Goal: Task Accomplishment & Management: Use online tool/utility

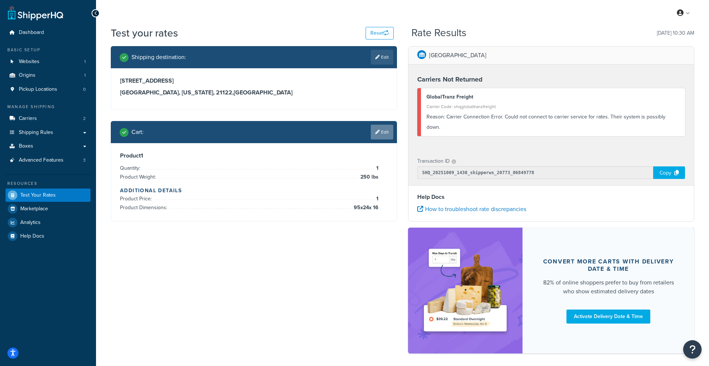
click at [381, 133] on link "Edit" at bounding box center [382, 132] width 23 height 15
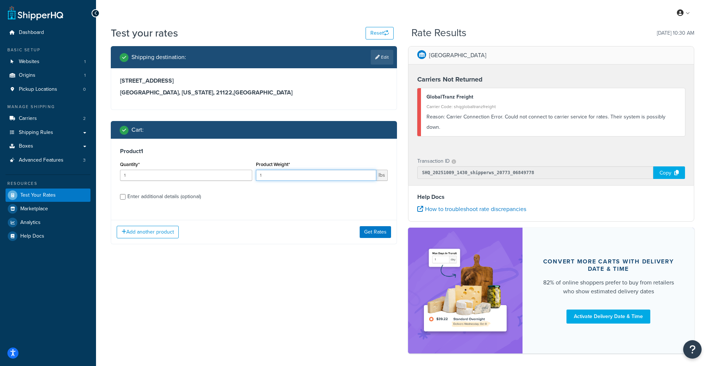
click at [337, 178] on input "1" at bounding box center [316, 175] width 121 height 11
type input "250"
click at [376, 232] on button "Get Rates" at bounding box center [375, 232] width 31 height 12
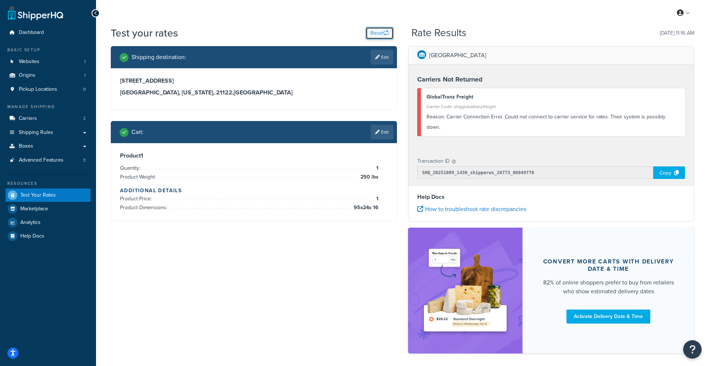
click at [365, 36] on button "Reset" at bounding box center [379, 33] width 28 height 13
select select "TX"
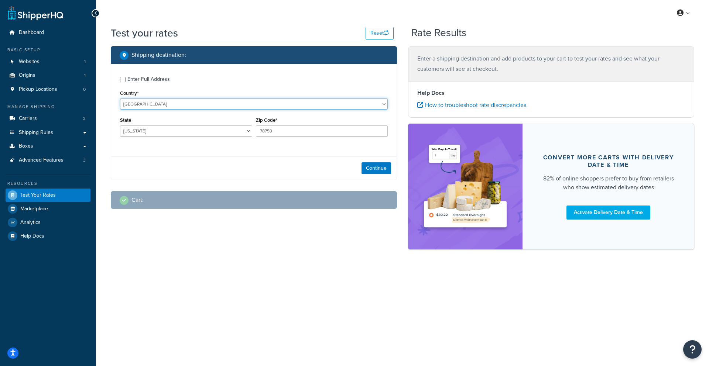
click at [143, 105] on select "United States United Kingdom Afghanistan Åland Islands Albania Algeria American…" at bounding box center [254, 104] width 268 height 11
click at [138, 133] on select "Alabama Alaska American Samoa Arizona Arkansas Armed Forces Americas Armed Forc…" at bounding box center [186, 131] width 132 height 11
click at [296, 136] on input "78759" at bounding box center [322, 131] width 132 height 11
drag, startPoint x: 289, startPoint y: 132, endPoint x: 211, endPoint y: 128, distance: 78.0
click at [212, 130] on div "State Alabama Alaska American Samoa Arizona Arkansas Armed Forces Americas Arme…" at bounding box center [253, 128] width 271 height 27
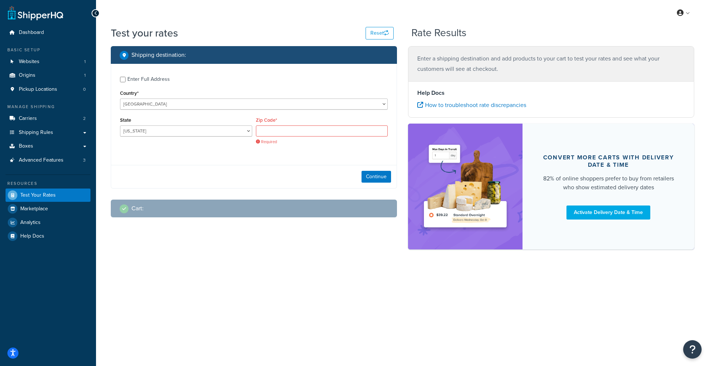
click at [264, 138] on div "Zip Code* Required" at bounding box center [322, 132] width 136 height 35
click at [266, 131] on input "Zip Code*" at bounding box center [322, 131] width 132 height 11
type input "21122"
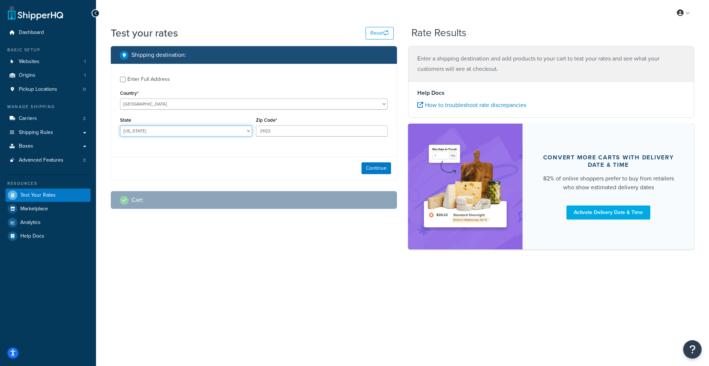
click at [205, 129] on select "[US_STATE] [US_STATE] [US_STATE] [US_STATE] [US_STATE] Armed Forces Americas Ar…" at bounding box center [186, 131] width 132 height 11
select select "MD"
click at [120, 126] on select "Alabama Alaska American Samoa Arizona Arkansas Armed Forces Americas Armed Forc…" at bounding box center [186, 131] width 132 height 11
click at [375, 169] on button "Continue" at bounding box center [376, 168] width 30 height 12
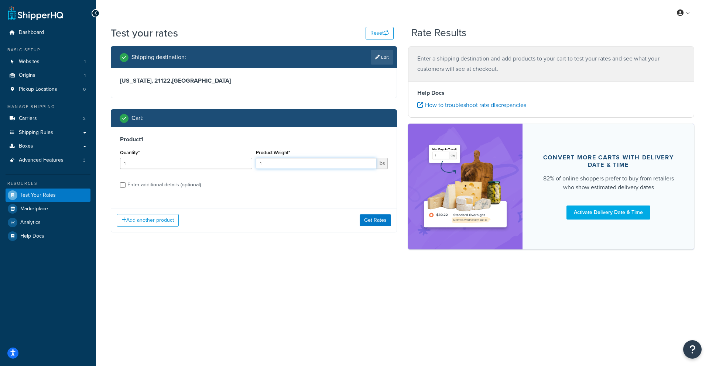
click at [326, 160] on input "1" at bounding box center [316, 163] width 121 height 11
type input "250"
click at [151, 185] on div "Enter additional details (optional)" at bounding box center [163, 185] width 73 height 10
click at [126, 185] on input "Enter additional details (optional)" at bounding box center [123, 185] width 6 height 6
checkbox input "true"
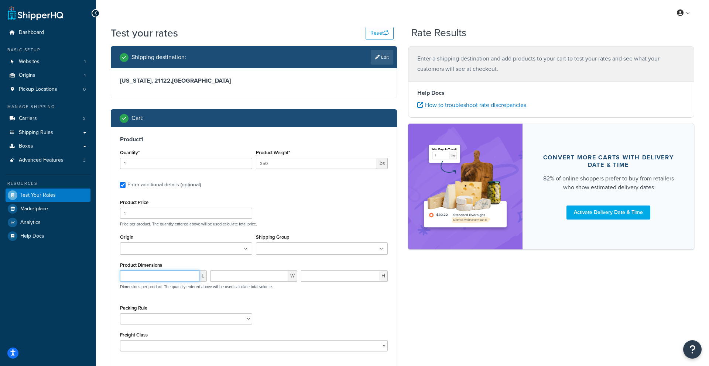
click at [159, 272] on input "number" at bounding box center [159, 276] width 79 height 11
type input "95"
click at [218, 280] on input "number" at bounding box center [249, 276] width 78 height 11
click at [329, 276] on input "number" at bounding box center [340, 276] width 78 height 11
click at [262, 280] on input "26" at bounding box center [249, 276] width 78 height 11
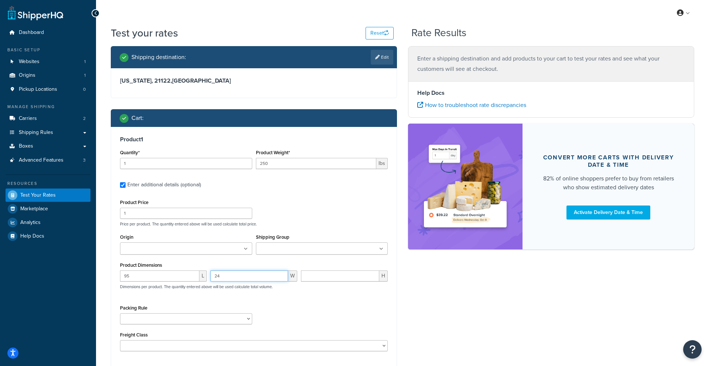
type input "24"
click at [318, 277] on input "number" at bounding box center [340, 276] width 78 height 11
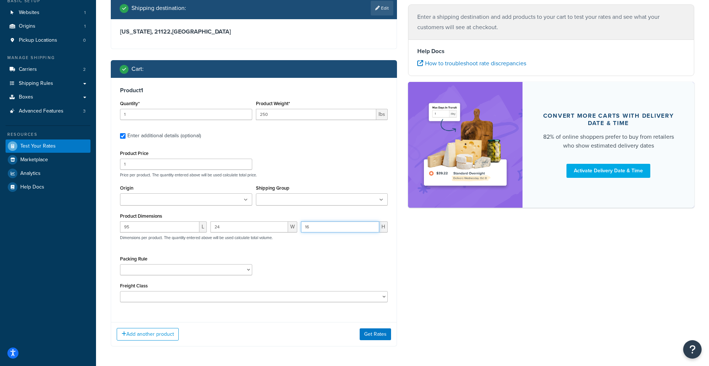
scroll to position [66, 0]
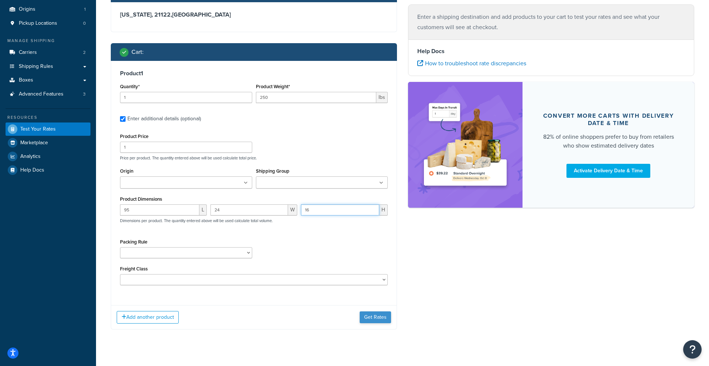
type input "16"
click at [374, 318] on button "Get Rates" at bounding box center [375, 318] width 31 height 12
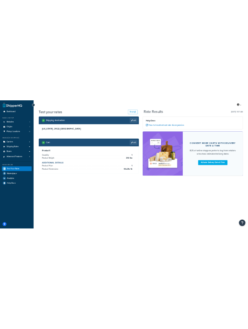
scroll to position [0, 0]
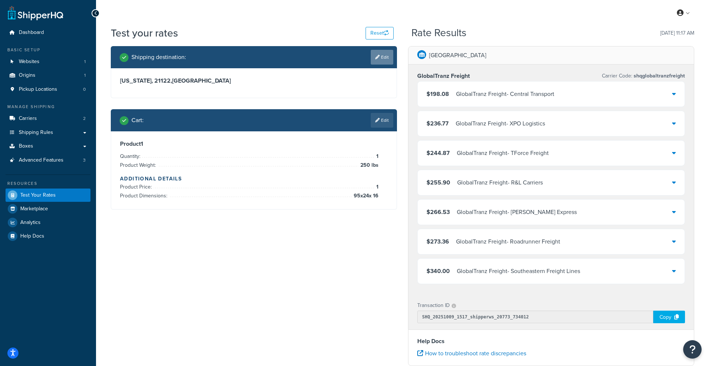
click at [390, 57] on link "Edit" at bounding box center [382, 57] width 23 height 15
select select "MD"
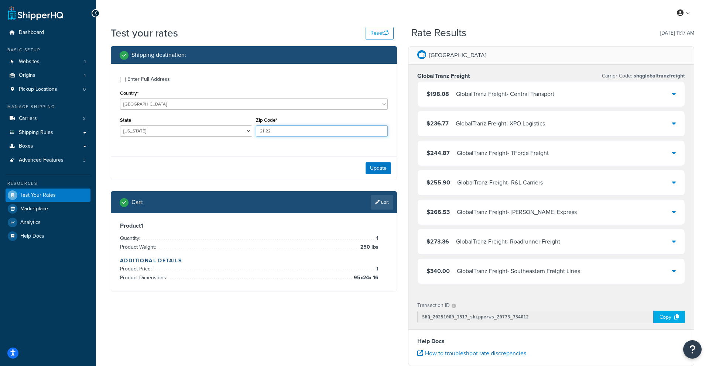
click at [285, 130] on input "21122" at bounding box center [322, 131] width 132 height 11
type input "2"
type input "98001"
click at [374, 169] on button "Update" at bounding box center [377, 168] width 25 height 12
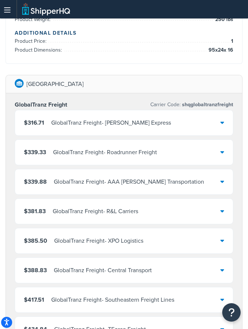
scroll to position [173, 0]
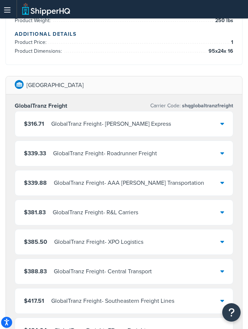
click at [178, 130] on div "$316.71 GlobalTranz Freight - Estes Express" at bounding box center [124, 123] width 218 height 25
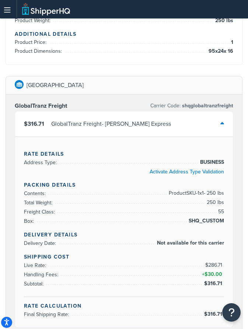
click at [188, 129] on div "$316.71 GlobalTranz Freight - Estes Express" at bounding box center [124, 123] width 218 height 25
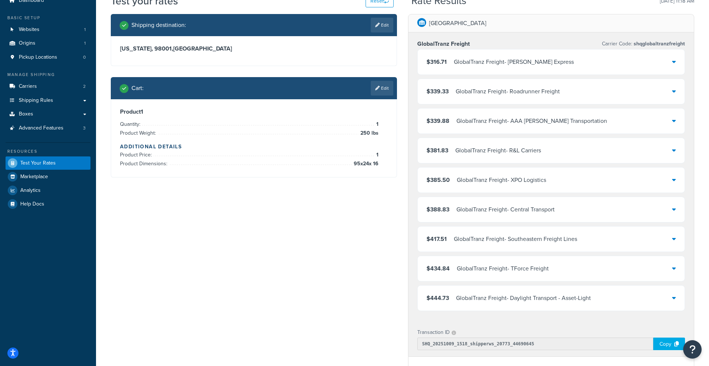
scroll to position [0, 0]
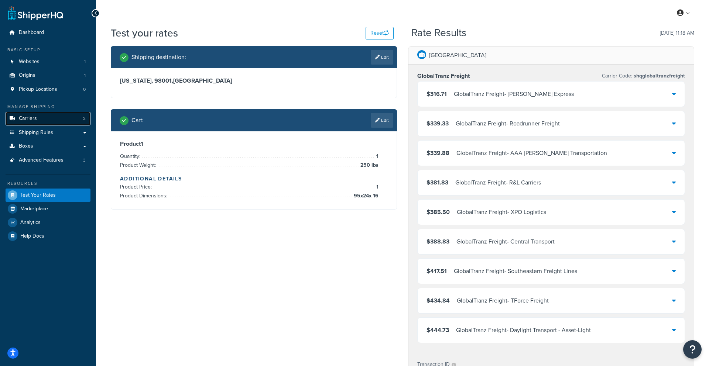
click at [34, 118] on span "Carriers" at bounding box center [28, 119] width 18 height 6
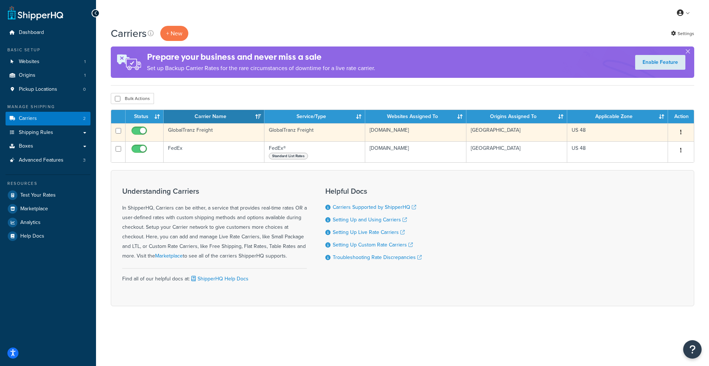
click at [195, 126] on td "GlobalTranz Freight" at bounding box center [214, 132] width 101 height 18
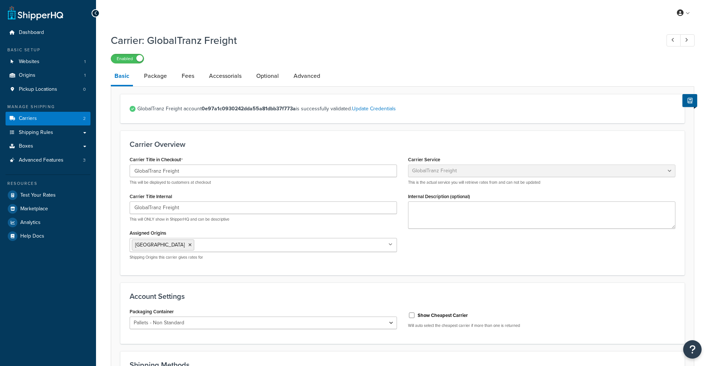
select select "globaltranzFreight"
select select "1"
click at [58, 157] on span "Advanced Features" at bounding box center [41, 160] width 45 height 6
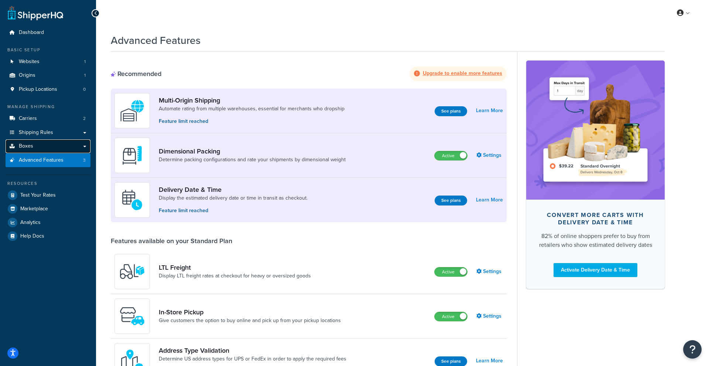
click at [63, 147] on link "Boxes" at bounding box center [48, 147] width 85 height 14
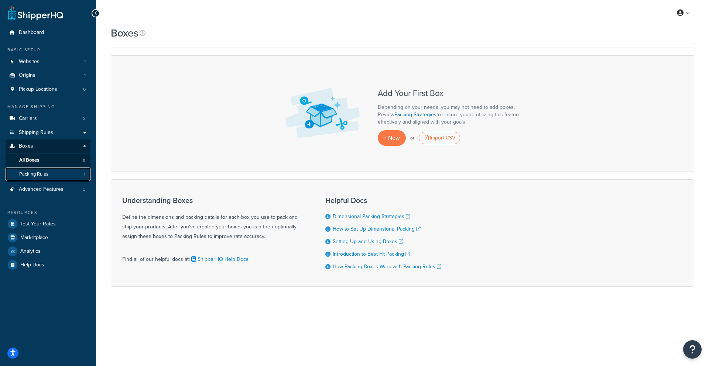
click at [35, 173] on span "Packing Rules" at bounding box center [33, 174] width 29 height 6
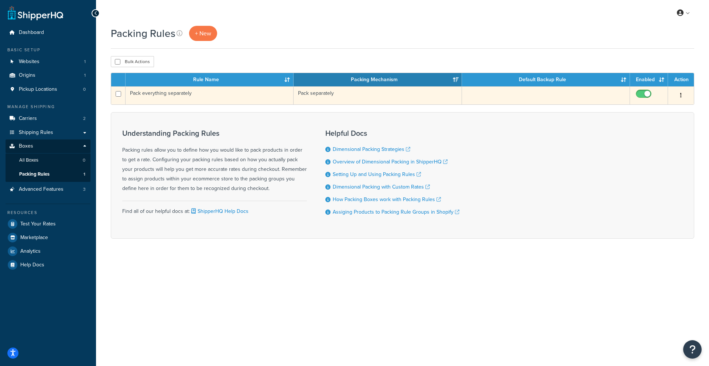
click at [138, 94] on td "Pack everything separately" at bounding box center [210, 95] width 168 height 18
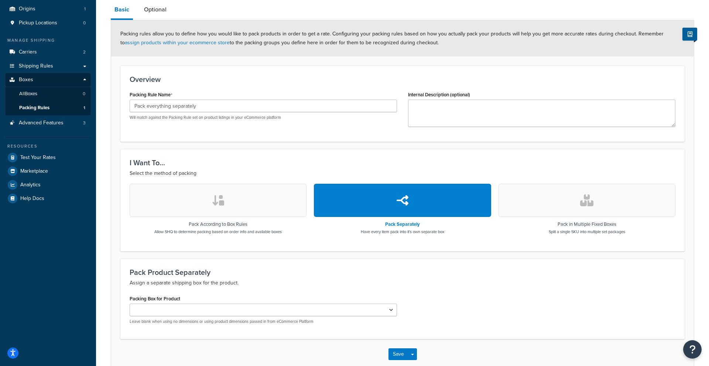
scroll to position [72, 0]
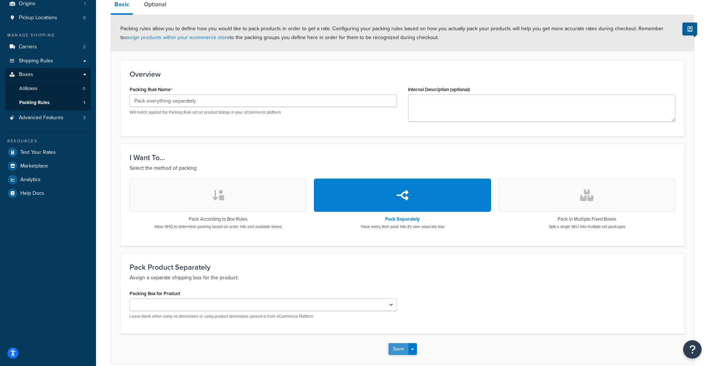
click at [396, 349] on button "Save" at bounding box center [398, 349] width 20 height 12
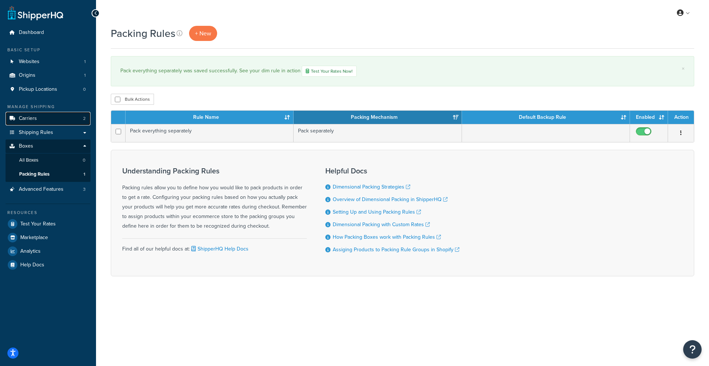
click at [49, 123] on link "Carriers 2" at bounding box center [48, 119] width 85 height 14
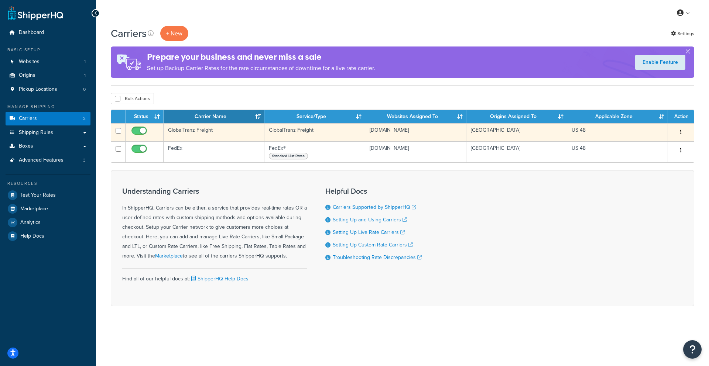
click at [192, 133] on td "GlobalTranz Freight" at bounding box center [214, 132] width 101 height 18
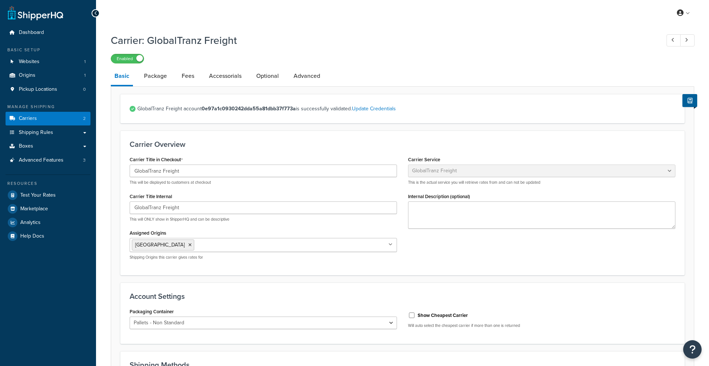
select select "globaltranzFreight"
select select "1"
click at [153, 75] on link "Package" at bounding box center [155, 76] width 30 height 18
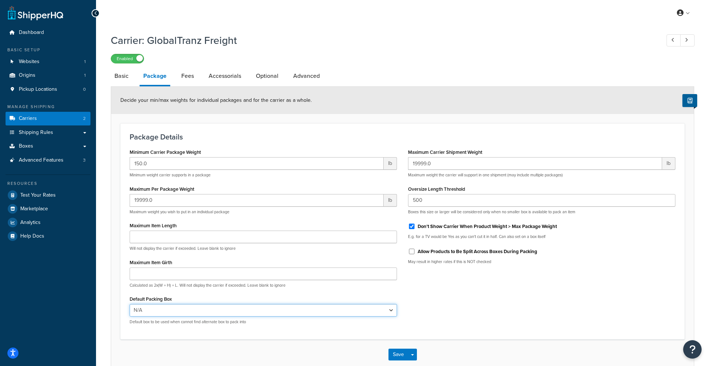
click at [162, 308] on select "N/A" at bounding box center [263, 310] width 267 height 13
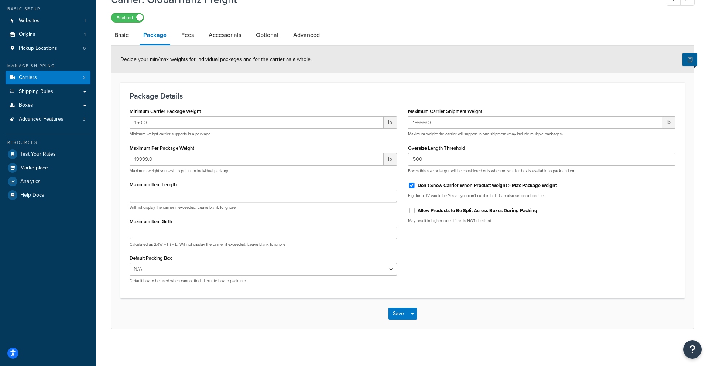
click at [426, 211] on label "Allow Products to Be Split Across Boxes During Packing" at bounding box center [478, 210] width 120 height 7
click at [415, 211] on input "Allow Products to Be Split Across Boxes During Packing" at bounding box center [411, 211] width 7 height 6
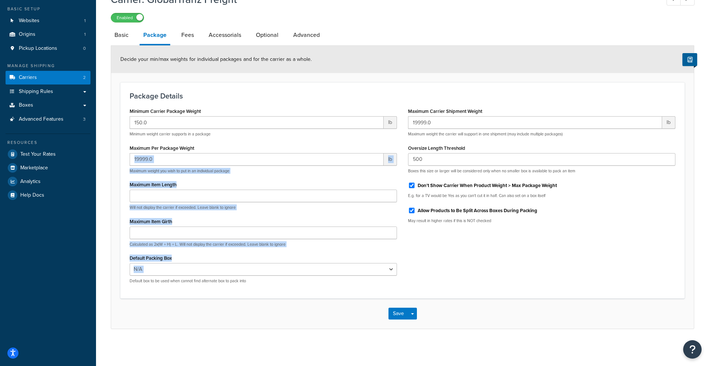
drag, startPoint x: 414, startPoint y: 276, endPoint x: 237, endPoint y: 147, distance: 218.6
click at [237, 147] on div "Minimum Carrier Package Weight 150.0 lb Minimum weight carrier supports in a pa…" at bounding box center [402, 197] width 557 height 183
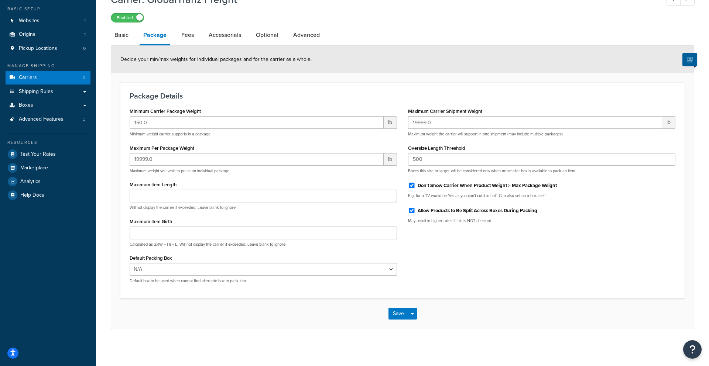
drag, startPoint x: 159, startPoint y: 96, endPoint x: 141, endPoint y: 95, distance: 17.4
click at [158, 95] on h3 "Package Details" at bounding box center [403, 96] width 546 height 8
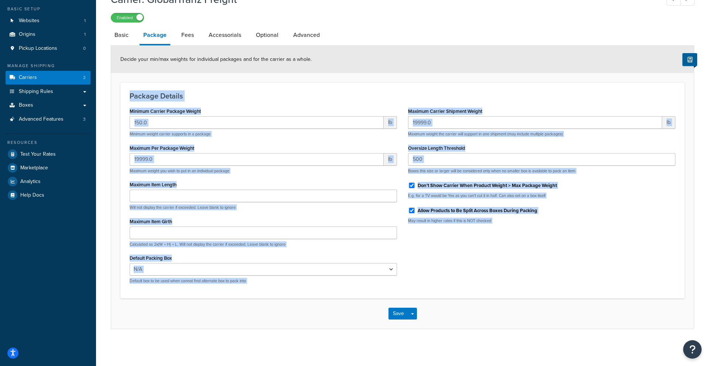
scroll to position [40, 0]
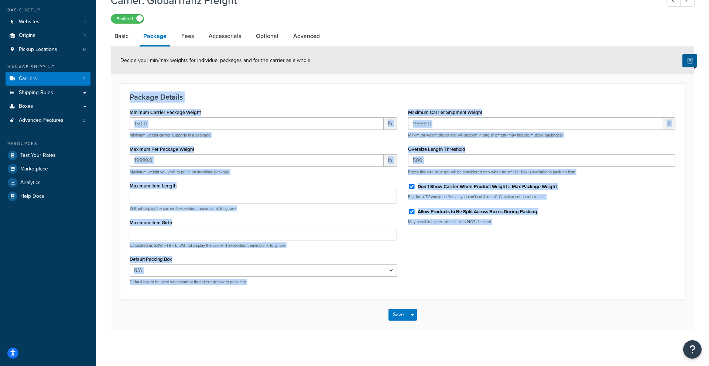
drag, startPoint x: 126, startPoint y: 95, endPoint x: 532, endPoint y: 304, distance: 457.3
click at [532, 304] on form "Decide your min/max weights for individual packages and for the carrier as a wh…" at bounding box center [402, 188] width 583 height 283
drag, startPoint x: 500, startPoint y: 269, endPoint x: 427, endPoint y: 217, distance: 89.7
click at [499, 268] on div "Minimum Carrier Package Weight 150.0 lb Minimum weight carrier supports in a pa…" at bounding box center [402, 198] width 557 height 183
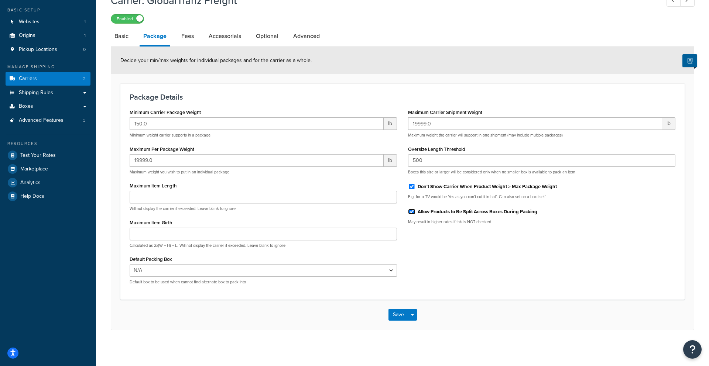
click at [411, 213] on input "Allow Products to Be Split Across Boxes During Packing" at bounding box center [411, 212] width 7 height 6
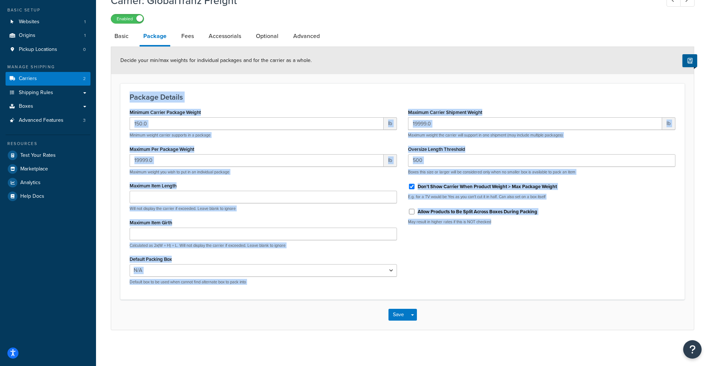
drag, startPoint x: 128, startPoint y: 92, endPoint x: 460, endPoint y: 281, distance: 381.7
click at [460, 281] on div "Package Details Minimum Carrier Package Weight 150.0 lb Minimum weight carrier …" at bounding box center [402, 191] width 564 height 216
copy div "Package Details Minimum Carrier Package Weight lb Minimum weight carrier suppor…"
click at [436, 265] on div "Minimum Carrier Package Weight 150.0 lb Minimum weight carrier supports in a pa…" at bounding box center [402, 199] width 557 height 183
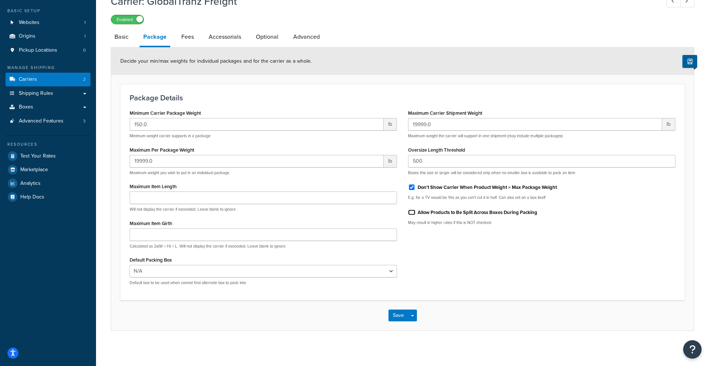
click at [414, 212] on input "Allow Products to Be Split Across Boxes During Packing" at bounding box center [411, 213] width 7 height 6
checkbox input "true"
click at [396, 315] on button "Save" at bounding box center [398, 316] width 20 height 12
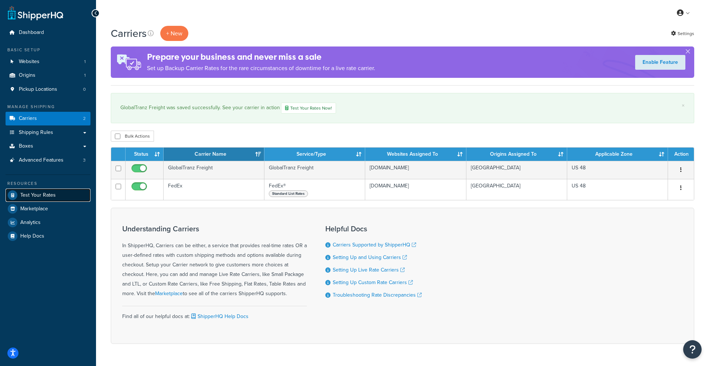
click at [34, 199] on link "Test Your Rates" at bounding box center [48, 195] width 85 height 13
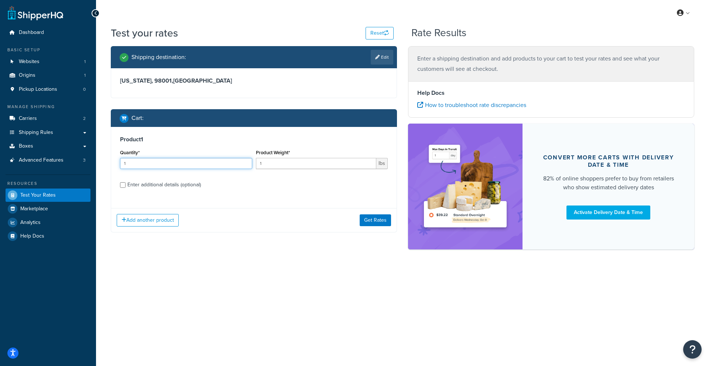
click at [206, 167] on input "1" at bounding box center [186, 163] width 132 height 11
type input "2"
click at [299, 166] on input "1" at bounding box center [316, 163] width 121 height 11
type input "190"
click at [133, 185] on div "Enter additional details (optional)" at bounding box center [163, 185] width 73 height 10
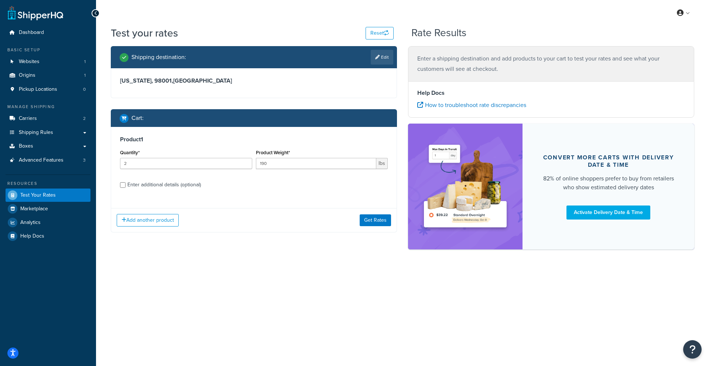
click at [126, 185] on input "Enter additional details (optional)" at bounding box center [123, 185] width 6 height 6
checkbox input "true"
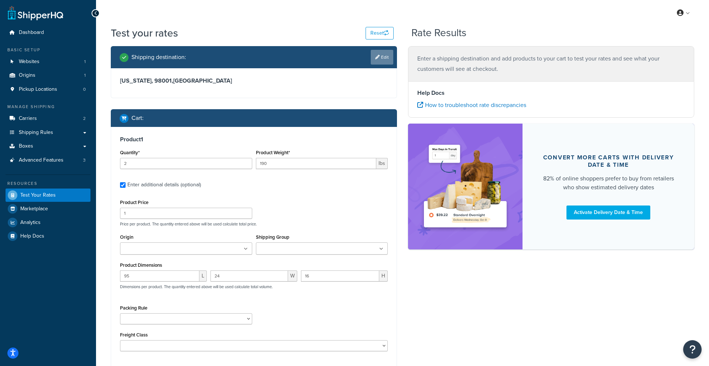
click at [381, 59] on link "Edit" at bounding box center [382, 57] width 23 height 15
select select "MD"
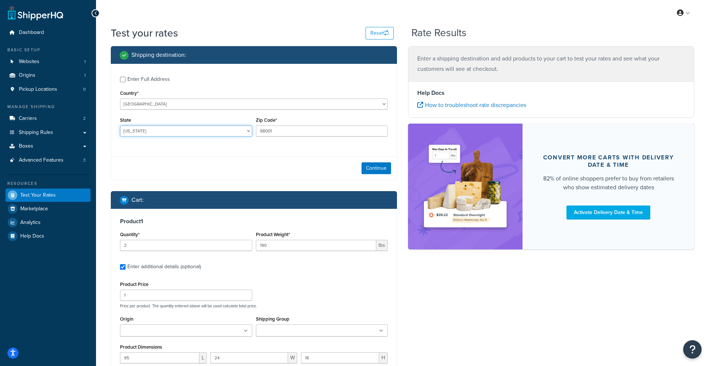
click at [202, 135] on select "[US_STATE] [US_STATE] [US_STATE] [US_STATE] [US_STATE] Armed Forces Americas Ar…" at bounding box center [186, 131] width 132 height 11
click at [302, 133] on input "98001" at bounding box center [322, 131] width 132 height 11
drag, startPoint x: 301, startPoint y: 133, endPoint x: 207, endPoint y: 120, distance: 94.9
click at [209, 122] on div "State Alabama Alaska American Samoa Arizona Arkansas Armed Forces Americas Arme…" at bounding box center [253, 128] width 271 height 27
type input "21122"
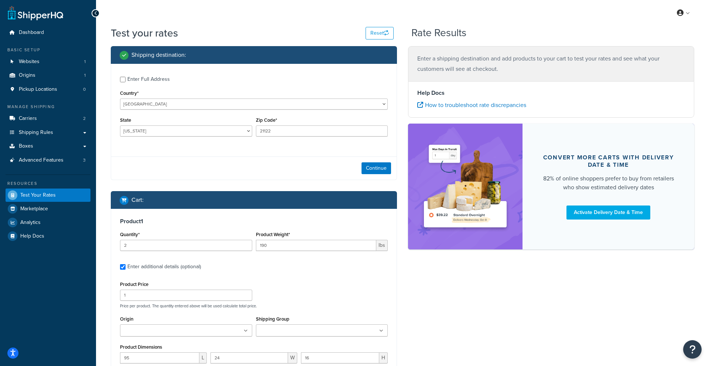
click at [284, 155] on div "Enter Full Address Country* United States United Kingdom Afghanistan Åland Isla…" at bounding box center [254, 122] width 286 height 116
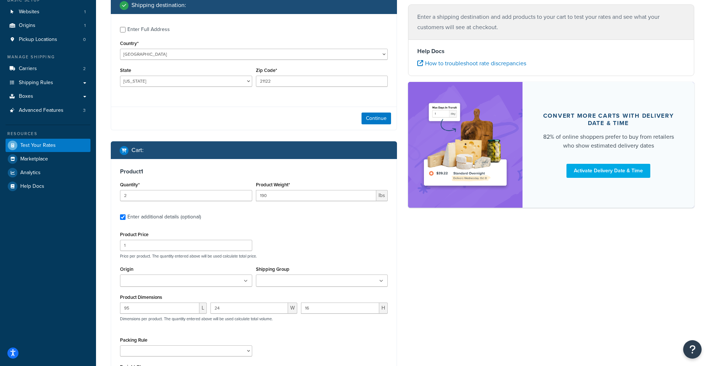
scroll to position [107, 0]
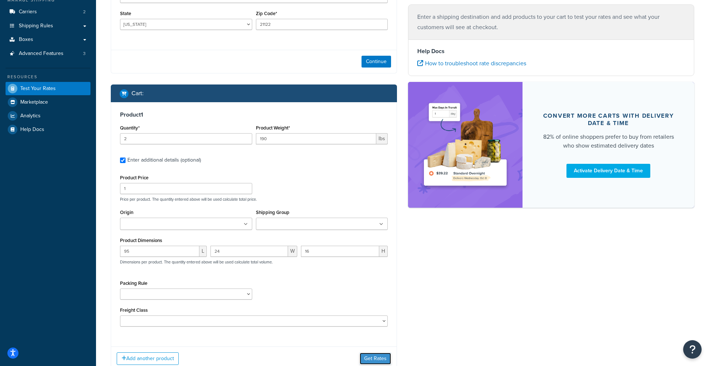
click at [376, 360] on button "Get Rates" at bounding box center [375, 359] width 31 height 12
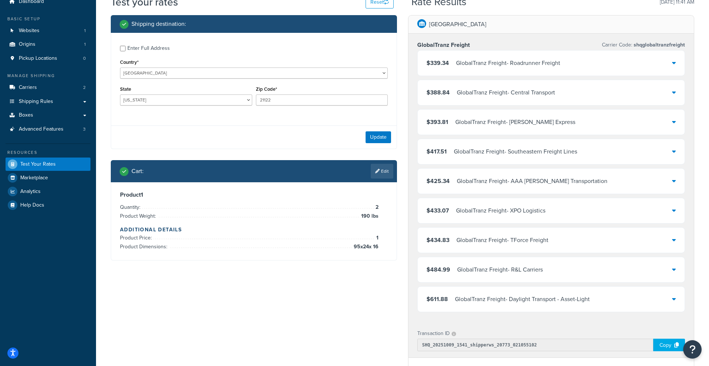
scroll to position [0, 0]
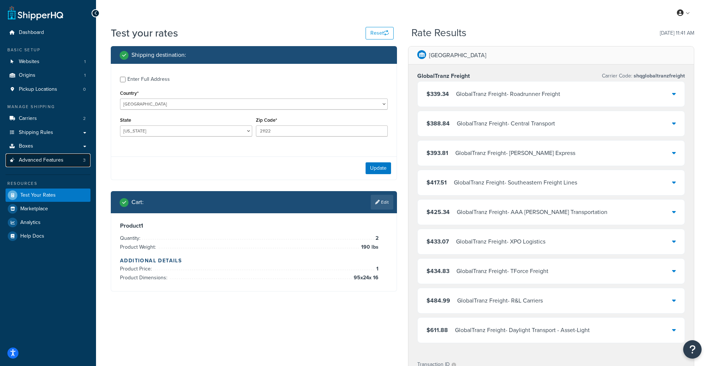
click at [35, 157] on span "Advanced Features" at bounding box center [41, 160] width 45 height 6
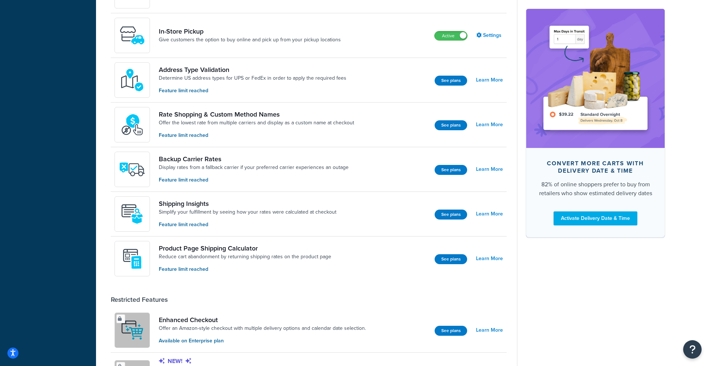
scroll to position [279, 0]
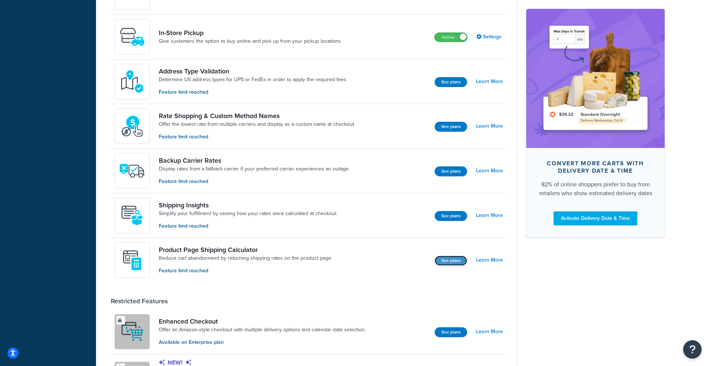
click at [449, 262] on button "See plans" at bounding box center [450, 261] width 32 height 10
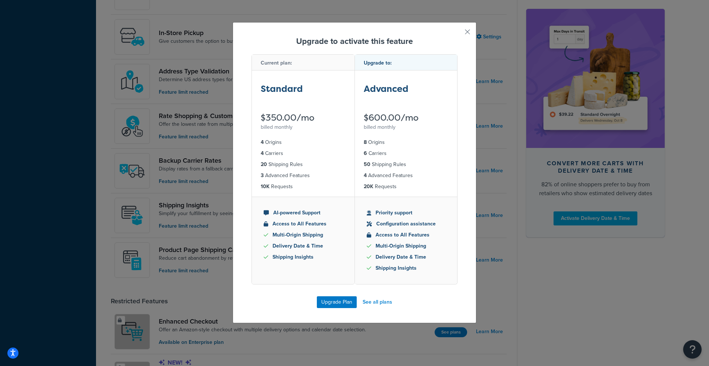
click at [471, 29] on div "Upgrade to activate this feature Current plan: Standard $350.00/mo billed month…" at bounding box center [355, 172] width 244 height 301
click at [473, 28] on div "Upgrade to activate this feature Current plan: Standard $350.00/mo billed month…" at bounding box center [355, 172] width 244 height 301
click at [457, 34] on button "button" at bounding box center [457, 35] width 2 height 2
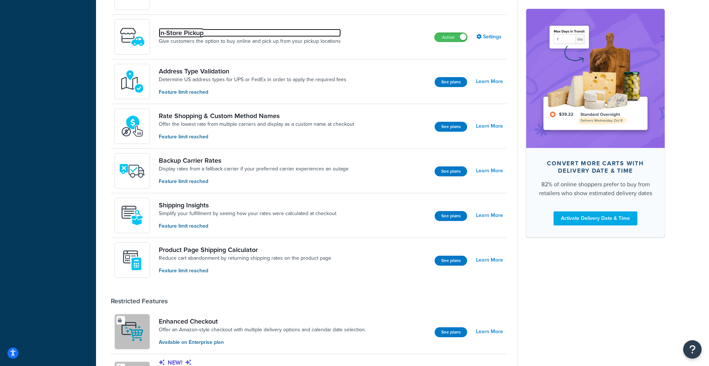
click at [268, 32] on link "In-Store Pickup" at bounding box center [250, 33] width 182 height 8
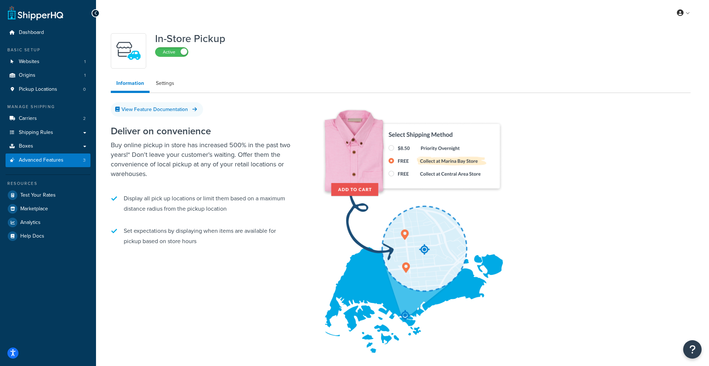
click at [95, 13] on icon at bounding box center [95, 13] width 3 height 5
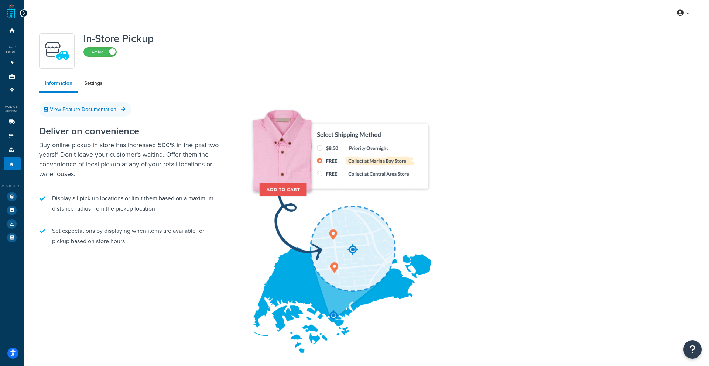
click at [26, 16] on div "My Profile Billing Global Settings Contact Us Logout" at bounding box center [366, 13] width 684 height 26
click at [26, 13] on div at bounding box center [24, 13] width 8 height 8
click at [24, 13] on icon at bounding box center [23, 13] width 3 height 5
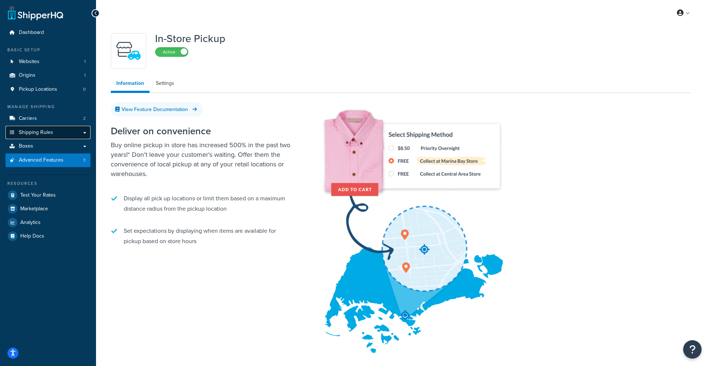
click at [37, 138] on link "Shipping Rules" at bounding box center [48, 133] width 85 height 14
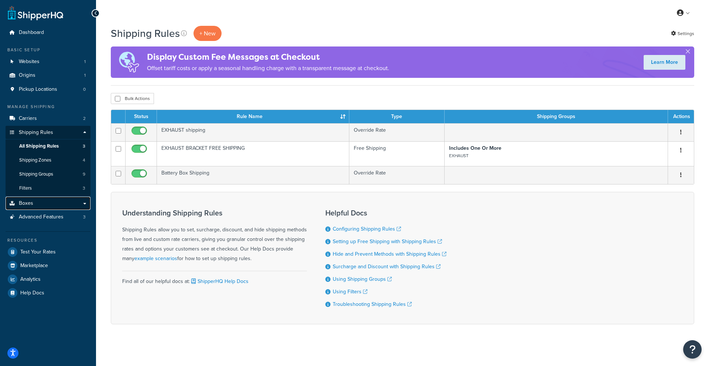
click at [52, 201] on link "Boxes" at bounding box center [48, 204] width 85 height 14
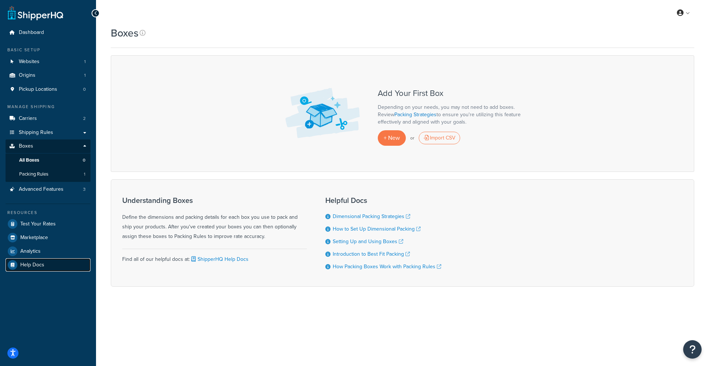
click at [29, 264] on span "Help Docs" at bounding box center [32, 265] width 24 height 6
click at [47, 236] on span "Marketplace" at bounding box center [34, 238] width 28 height 6
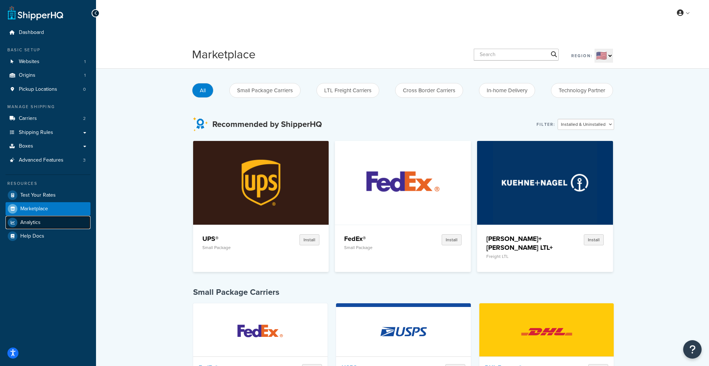
click at [42, 220] on link "Analytics" at bounding box center [48, 222] width 85 height 13
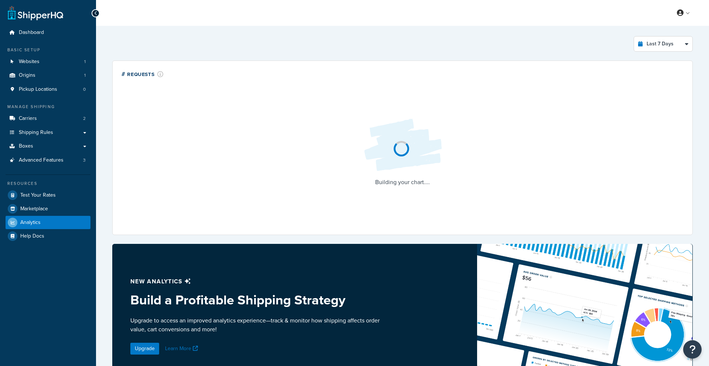
select select "last_7_days"
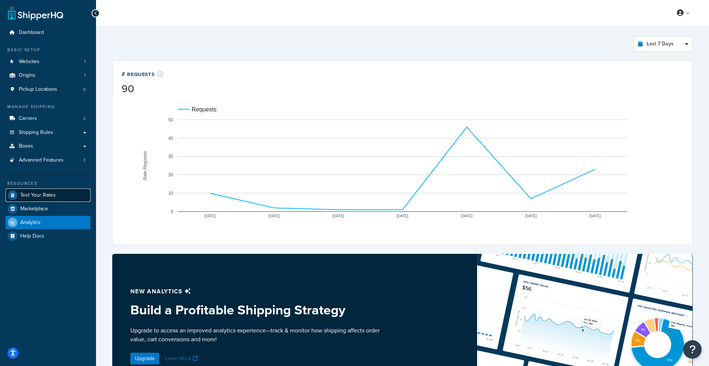
click at [50, 192] on span "Test Your Rates" at bounding box center [37, 195] width 35 height 6
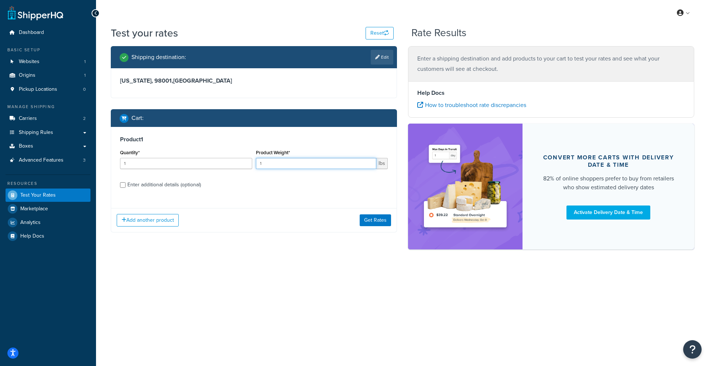
click at [285, 166] on input "1" at bounding box center [316, 163] width 121 height 11
type input "190"
click at [129, 218] on button "Add another product" at bounding box center [148, 220] width 62 height 13
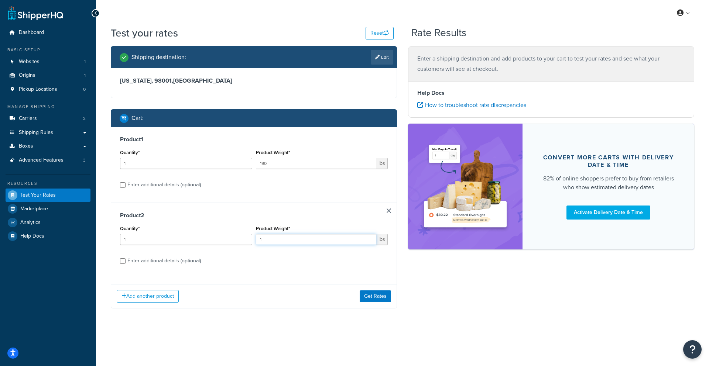
click at [269, 243] on input "1" at bounding box center [316, 239] width 121 height 11
type input "190"
click at [145, 183] on div "Enter additional details (optional)" at bounding box center [163, 185] width 73 height 10
click at [126, 183] on input "Enter additional details (optional)" at bounding box center [123, 185] width 6 height 6
checkbox input "true"
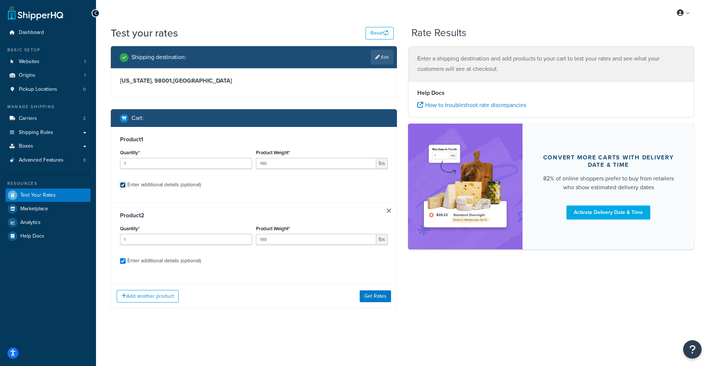
checkbox input "true"
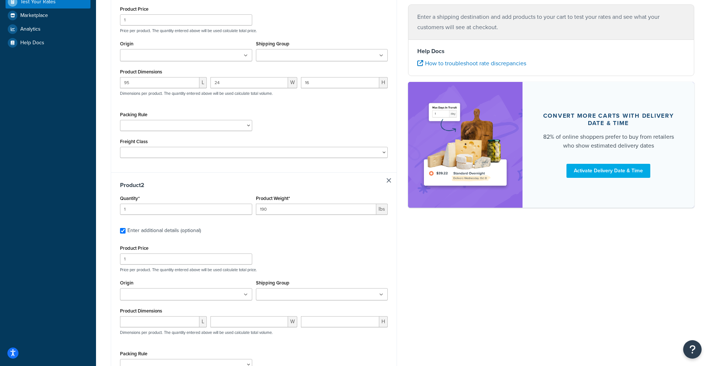
scroll to position [215, 0]
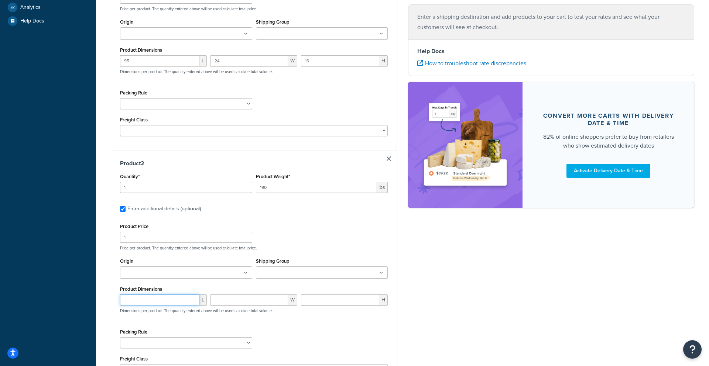
click at [157, 299] on input "number" at bounding box center [159, 300] width 79 height 11
type input "95"
click at [239, 300] on input "number" at bounding box center [249, 300] width 78 height 11
type input "24"
click at [332, 302] on input "number" at bounding box center [340, 300] width 78 height 11
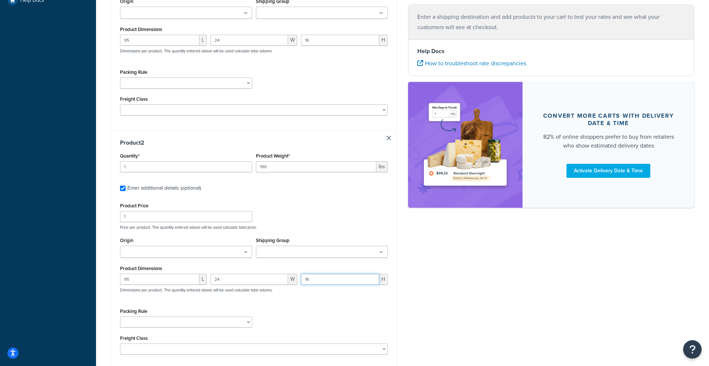
scroll to position [317, 0]
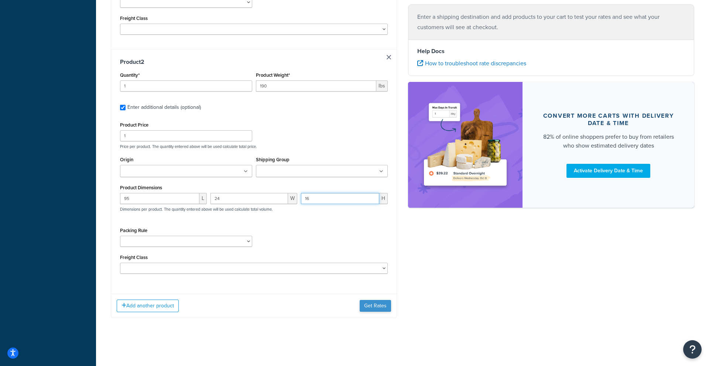
type input "16"
click at [369, 309] on button "Get Rates" at bounding box center [375, 306] width 31 height 12
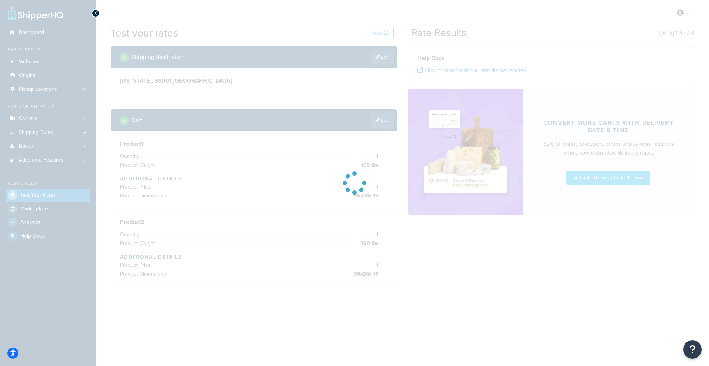
scroll to position [0, 0]
